Goal: Transaction & Acquisition: Purchase product/service

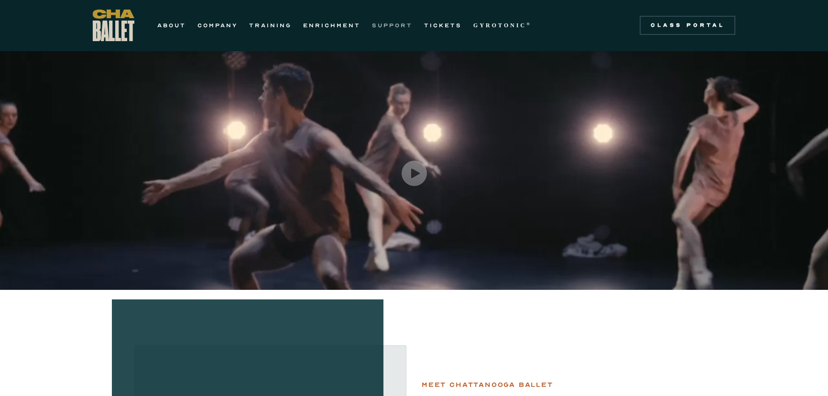
click at [386, 22] on link "SUPPORT" at bounding box center [392, 25] width 41 height 11
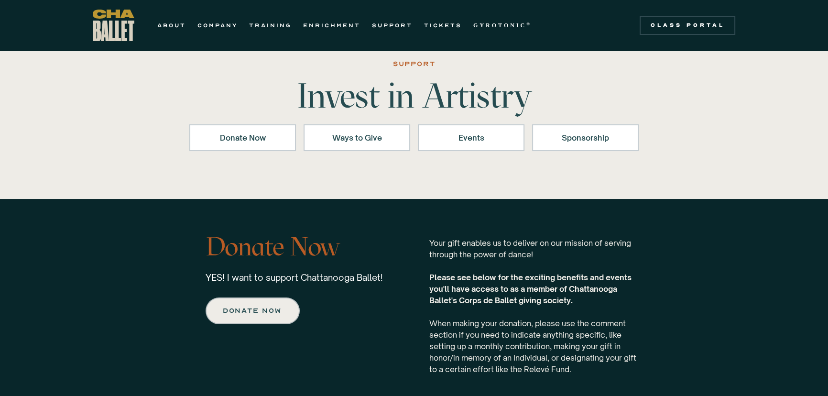
scroll to position [43, 0]
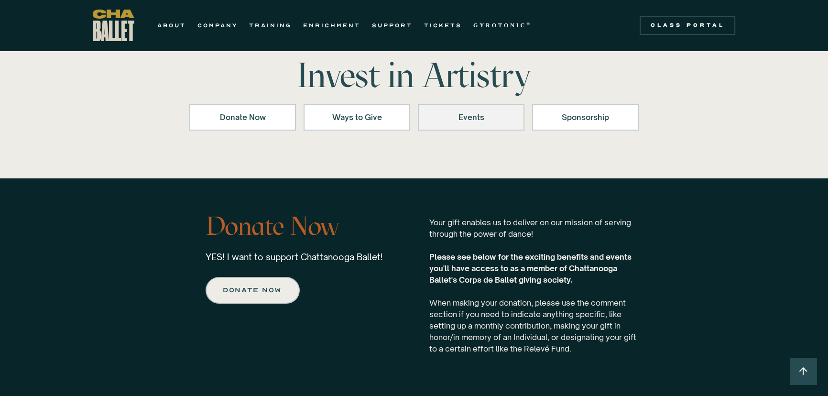
drag, startPoint x: 482, startPoint y: 100, endPoint x: 478, endPoint y: 111, distance: 11.2
click at [482, 100] on div "SUPPORT Invest in Artistry Donate Now Ways to Give Events Sponsorship" at bounding box center [414, 93] width 688 height 113
click at [476, 115] on div "Events" at bounding box center [471, 116] width 82 height 11
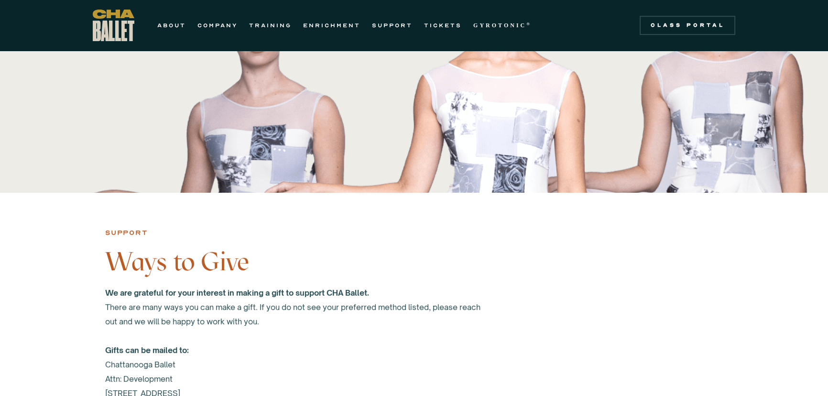
scroll to position [252, 0]
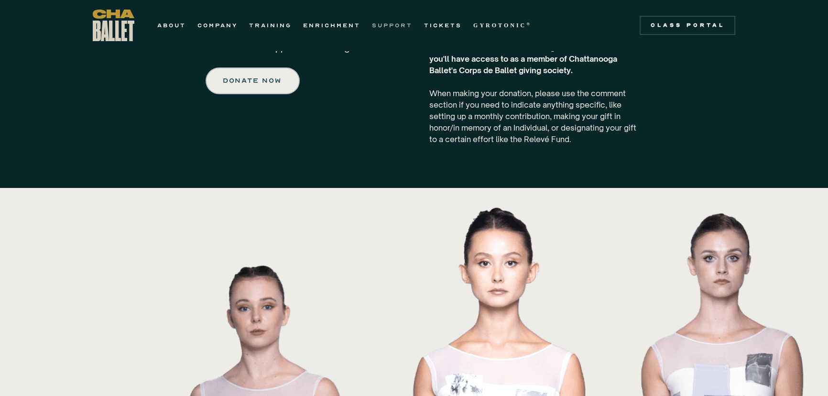
click at [384, 26] on link "SUPPORT" at bounding box center [392, 25] width 41 height 11
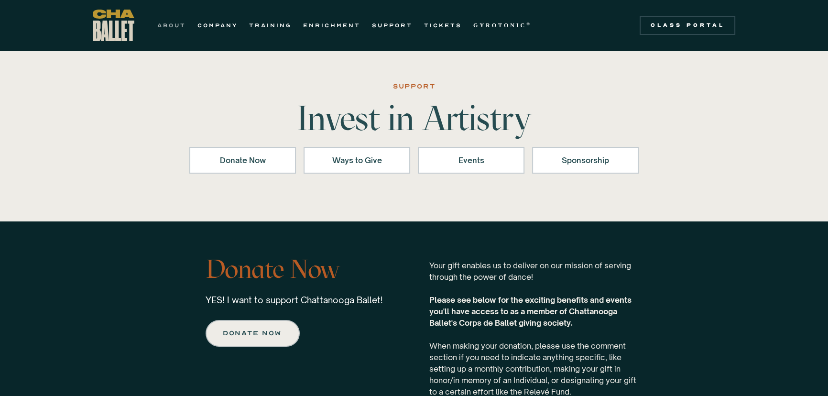
click at [174, 25] on link "ABOUT" at bounding box center [171, 25] width 29 height 11
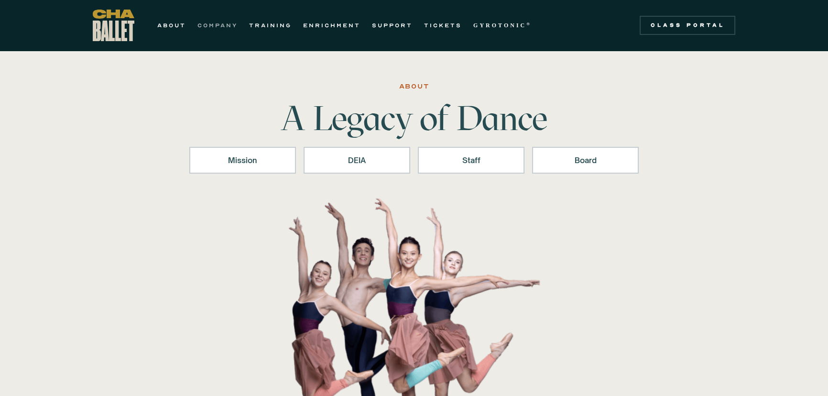
click at [208, 22] on link "COMPANY" at bounding box center [217, 25] width 40 height 11
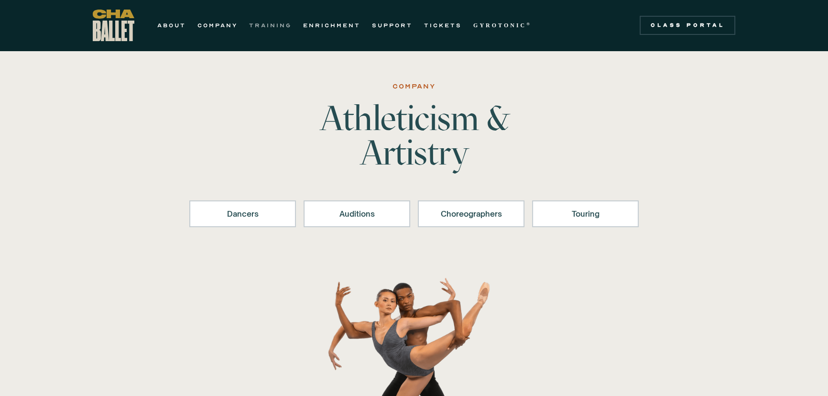
click at [256, 22] on link "TRAINING" at bounding box center [270, 25] width 43 height 11
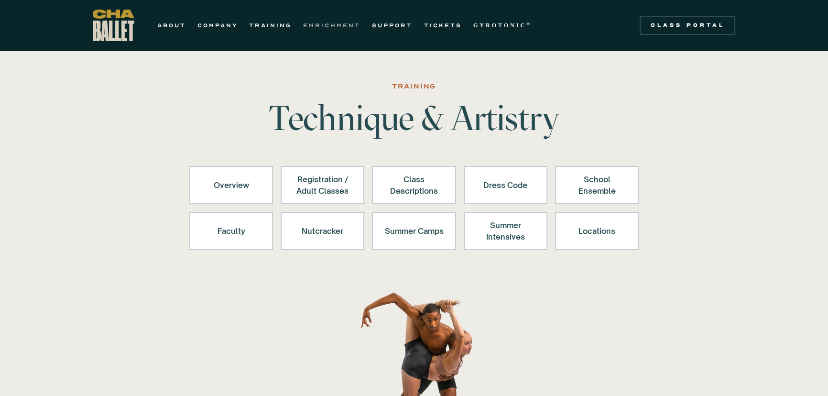
click at [328, 25] on link "ENRICHMENT" at bounding box center [331, 25] width 57 height 11
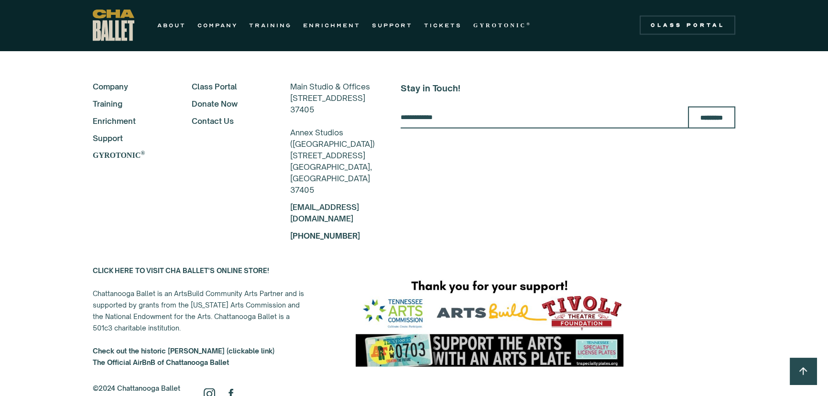
scroll to position [2351, 0]
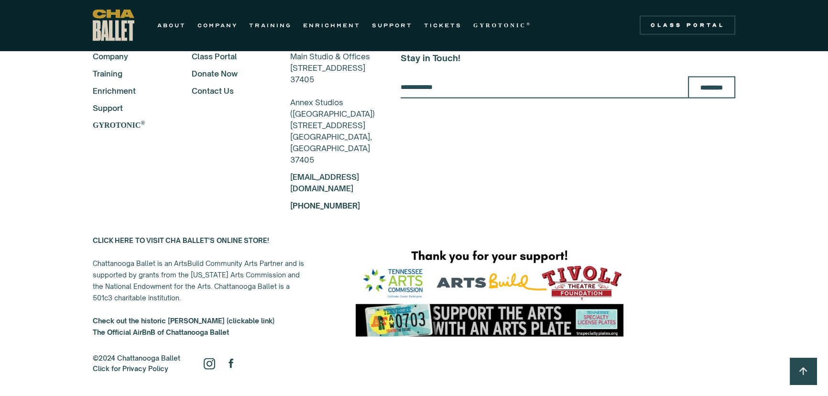
click at [236, 238] on strong "CLICK HERE TO VISIT CHA BALLET'S ONLINE STORE!" at bounding box center [181, 240] width 176 height 8
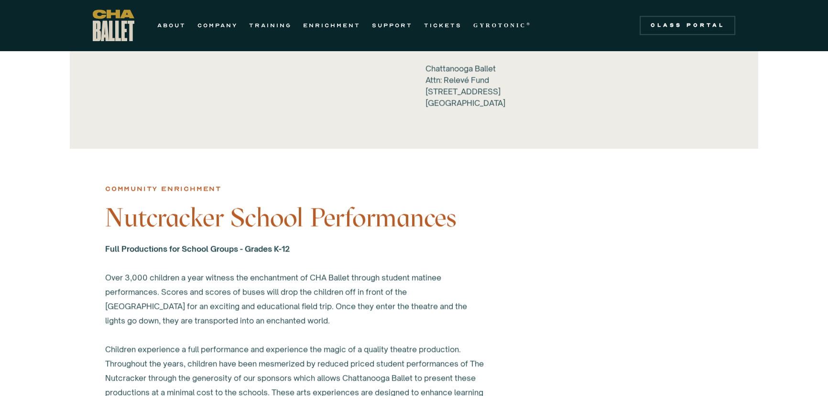
scroll to position [1265, 0]
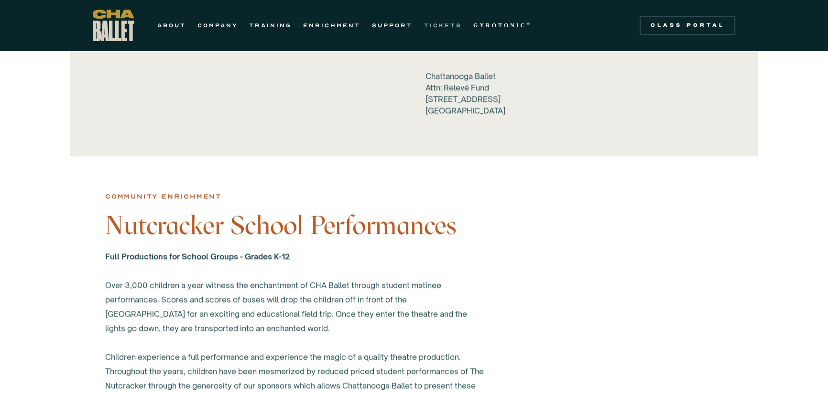
click at [441, 23] on link "TICKETS" at bounding box center [443, 25] width 38 height 11
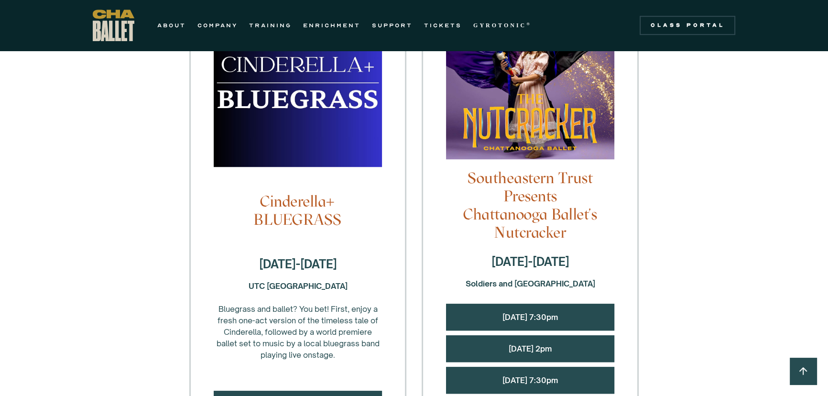
scroll to position [869, 0]
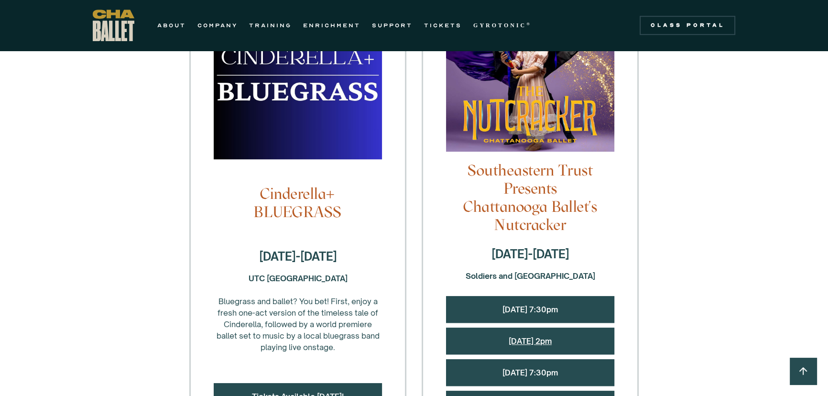
click at [540, 336] on link "[DATE] 2pm" at bounding box center [529, 341] width 43 height 10
